Goal: Transaction & Acquisition: Purchase product/service

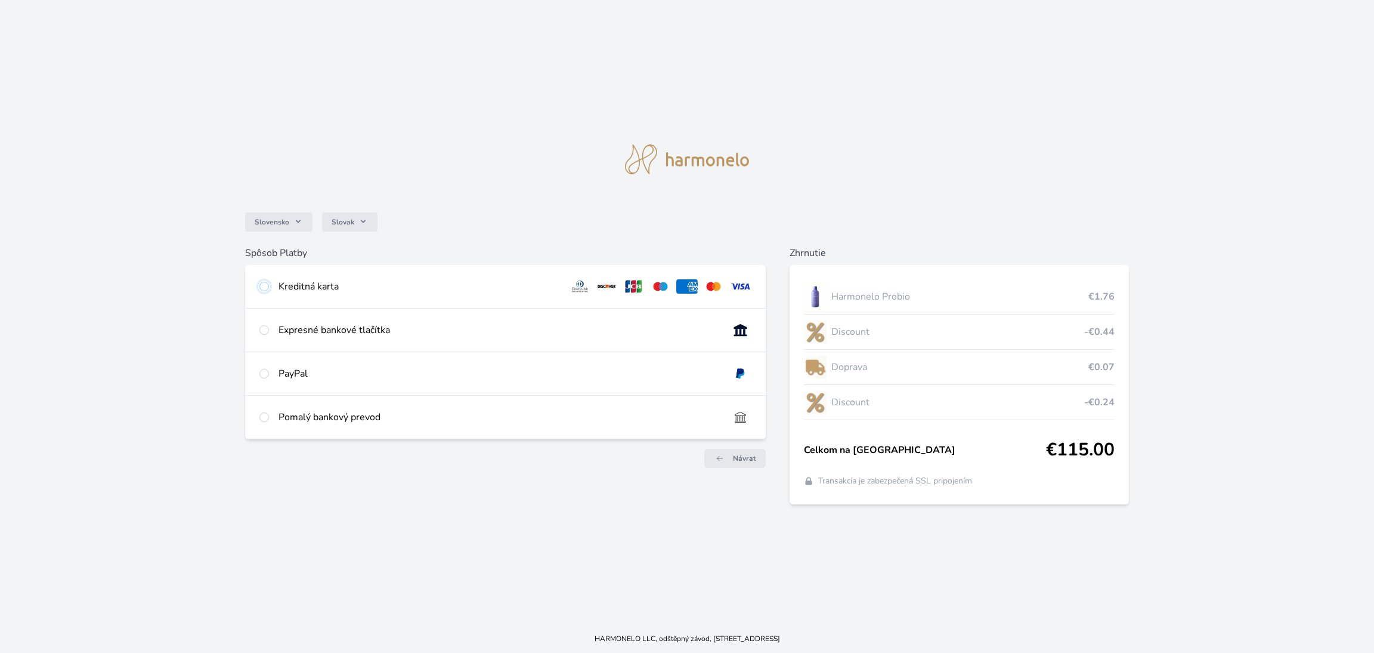
click at [264, 287] on input "radio" at bounding box center [264, 287] width 10 height 10
radio input "true"
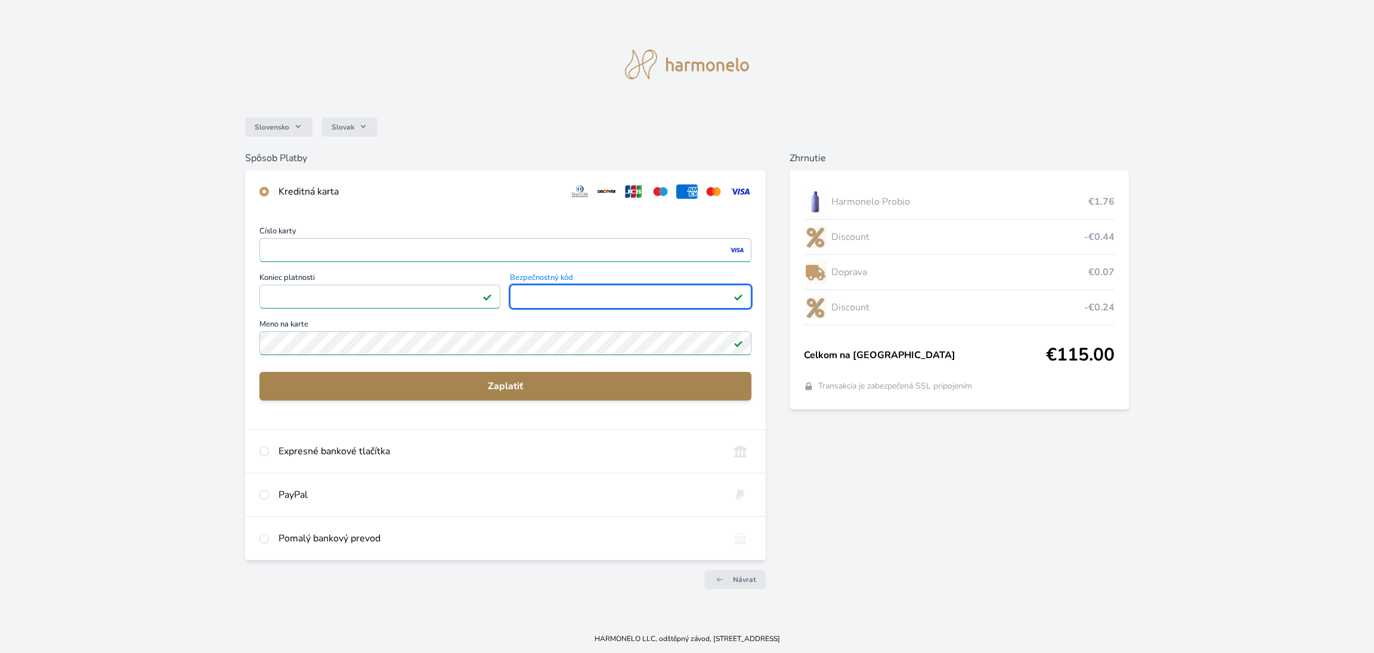
click at [532, 380] on span "Zaplatiť" at bounding box center [506, 386] width 474 height 14
